Goal: Use online tool/utility: Utilize a website feature to perform a specific function

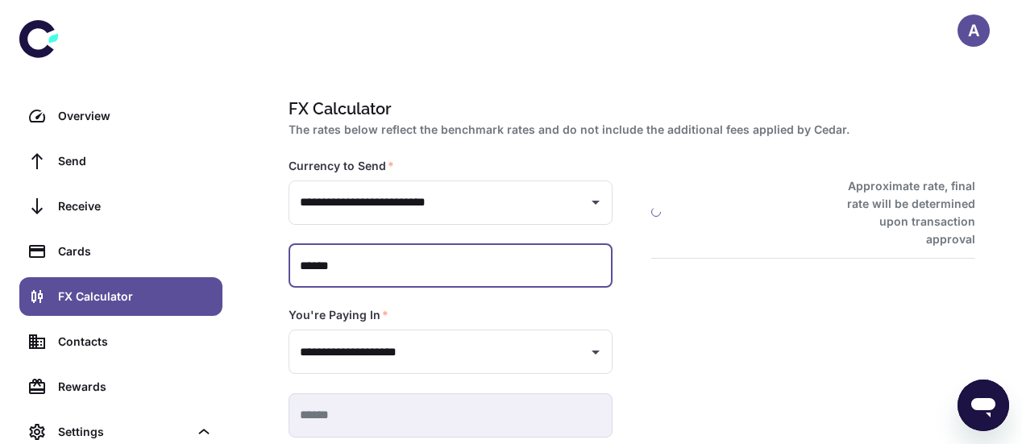
type input "**********"
type input "*******"
type input "**********"
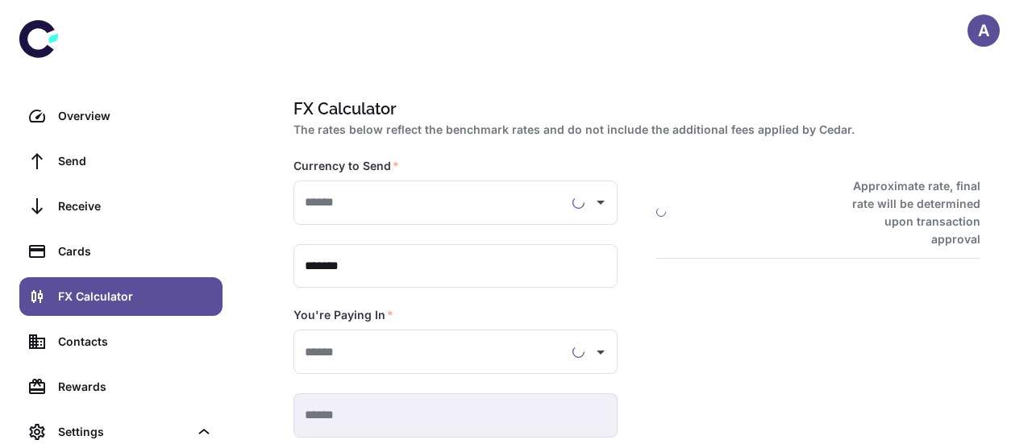
type input "**********"
